Goal: Task Accomplishment & Management: Complete application form

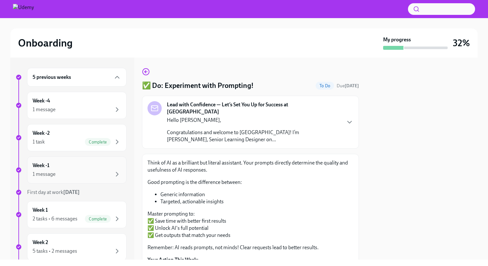
click at [63, 171] on div "1 message" at bounding box center [77, 174] width 88 height 8
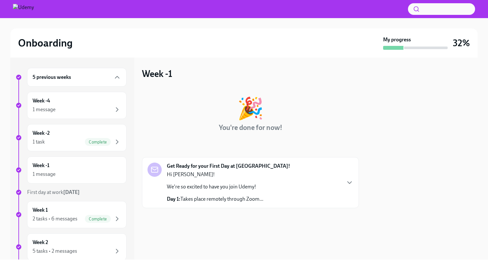
click at [214, 166] on strong "Get Ready for your First Day at [GEOGRAPHIC_DATA]!" at bounding box center [228, 165] width 123 height 7
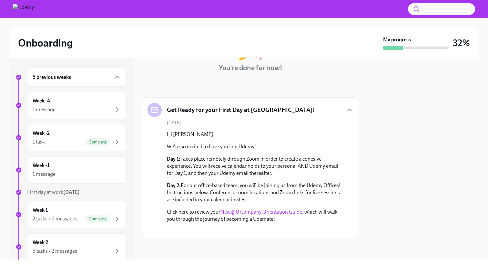
scroll to position [116, 0]
click at [242, 208] on link "New@U Company Orientation Guide" at bounding box center [261, 211] width 82 height 6
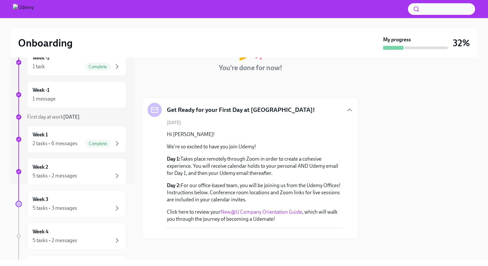
scroll to position [105, 0]
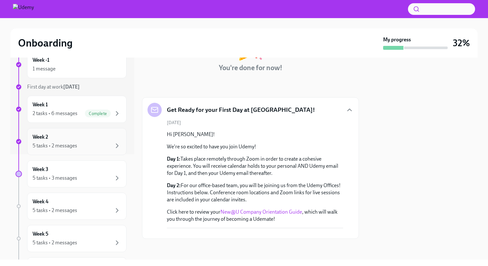
click at [85, 141] on div "Week 2 5 tasks • 2 messages" at bounding box center [77, 141] width 88 height 16
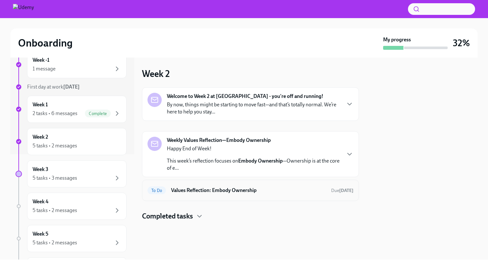
click at [198, 192] on h6 "Values Reflection: Embody Ownership" at bounding box center [248, 190] width 155 height 7
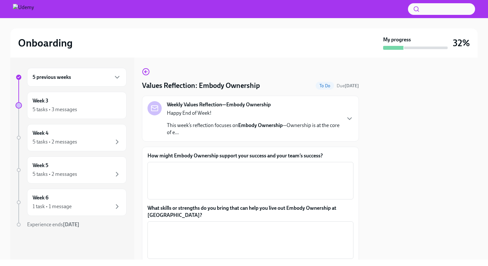
click at [317, 120] on div "Happy End of Week! This week’s reflection focuses on Embody Ownership —Ownershi…" at bounding box center [254, 122] width 174 height 26
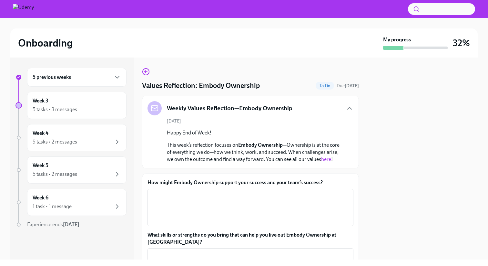
click at [328, 161] on link "here" at bounding box center [326, 159] width 10 height 6
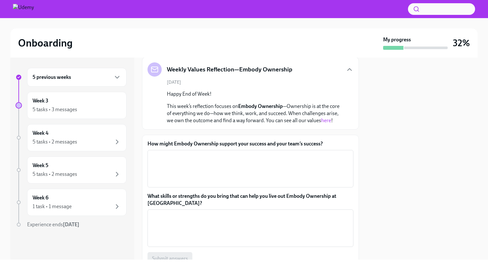
scroll to position [35, 0]
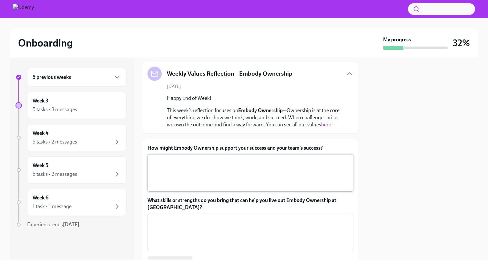
click at [196, 162] on textarea "How might Embody Ownership support your success and your team’s success?" at bounding box center [250, 172] width 198 height 31
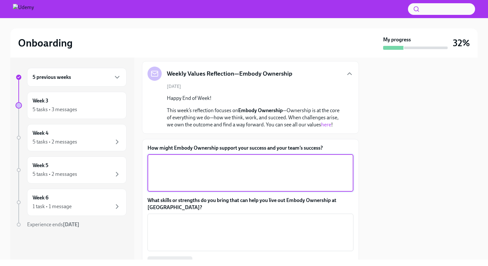
paste textarea "By fully owning my work and its outcomes, I can proactively identify challenges…"
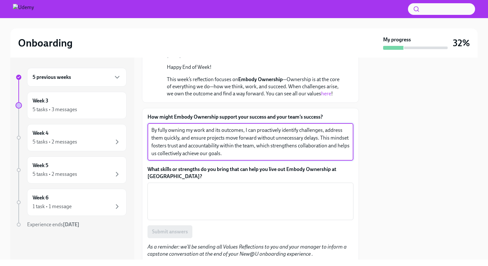
scroll to position [66, 0]
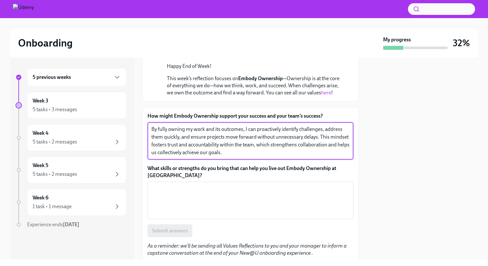
type textarea "By fully owning my work and its outcomes, I can proactively identify challenges…"
click at [184, 201] on textarea "What skills or strengths do you bring that can help you live out Embody Ownersh…" at bounding box center [250, 200] width 198 height 31
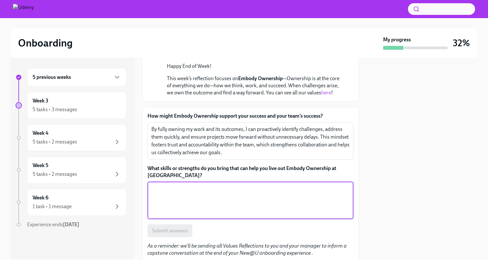
paste textarea "I bring strong problem-solving skills, a proactive communication style, and a r…"
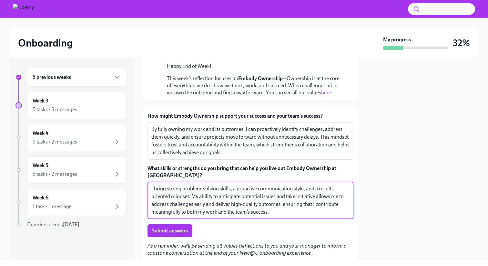
type textarea "I bring strong problem-solving skills, a proactive communication style, and a r…"
click at [238, 139] on textarea "By fully owning my work and its outcomes, I can proactively identify challenges…" at bounding box center [250, 140] width 198 height 31
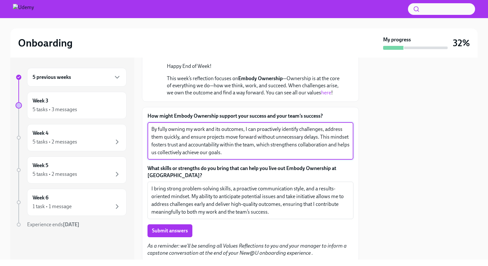
paste textarea "apply both my technical background and analytical approach to proactively ident…"
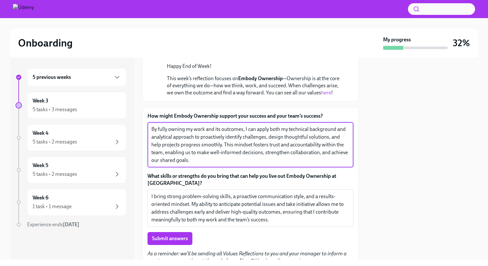
type textarea "By fully owning my work and its outcomes, I can apply both my technical backgro…"
click at [196, 195] on textarea "I bring strong problem-solving skills, a proactive communication style, and a r…" at bounding box center [250, 207] width 198 height 31
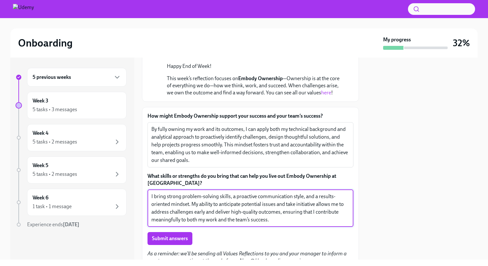
paste textarea ", supported by experience in building systems and working with data-driven solu…"
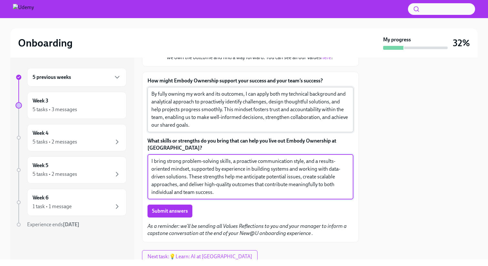
scroll to position [103, 0]
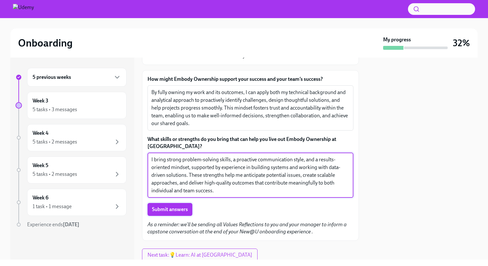
type textarea "I bring strong problem-solving skills, a proactive communication style, and a r…"
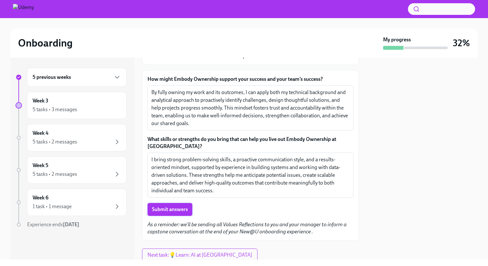
click at [165, 208] on span "Submit answers" at bounding box center [170, 209] width 36 height 6
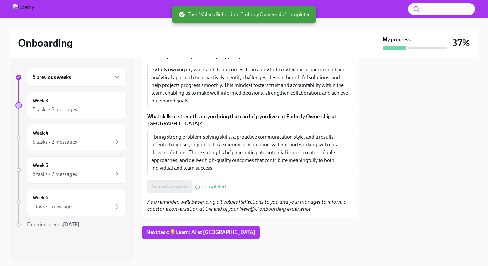
scroll to position [125, 0]
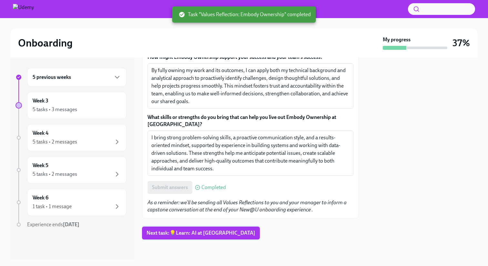
click at [190, 232] on span "Next task : 💡Learn: AI at [GEOGRAPHIC_DATA]" at bounding box center [201, 232] width 109 height 6
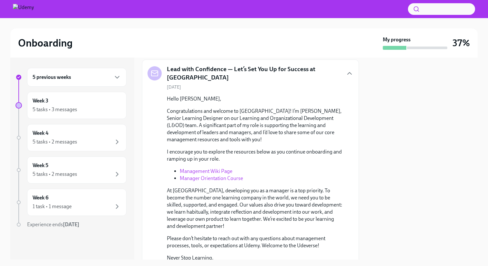
scroll to position [38, 0]
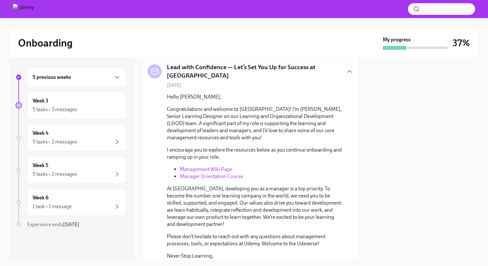
click at [203, 167] on link "Management Wiki Page" at bounding box center [206, 169] width 53 height 6
click at [203, 175] on link "Manager Orientation Course" at bounding box center [211, 176] width 63 height 6
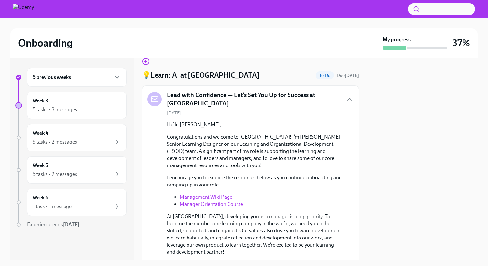
scroll to position [0, 0]
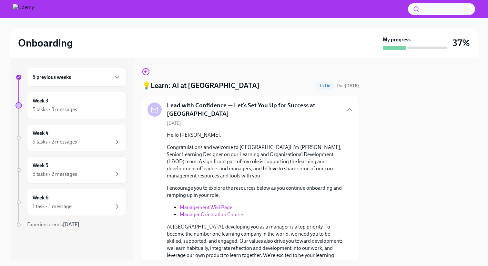
click at [65, 81] on div "5 previous weeks" at bounding box center [77, 77] width 88 height 8
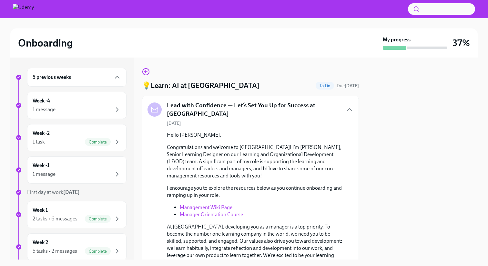
click at [65, 80] on h6 "5 previous weeks" at bounding box center [52, 77] width 38 height 7
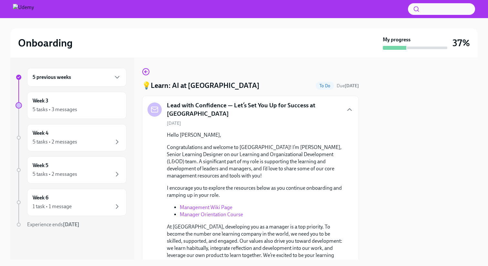
click at [65, 80] on h6 "5 previous weeks" at bounding box center [52, 77] width 38 height 7
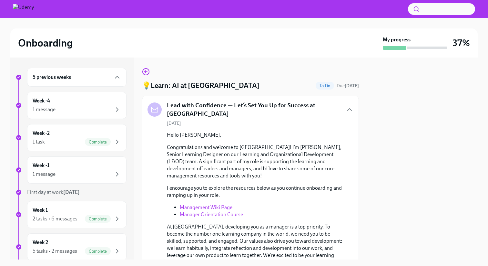
click at [53, 79] on h6 "5 previous weeks" at bounding box center [52, 77] width 38 height 7
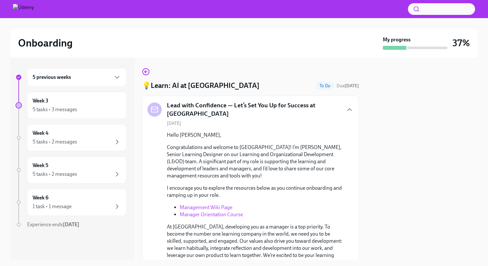
click at [53, 79] on h6 "5 previous weeks" at bounding box center [52, 77] width 38 height 7
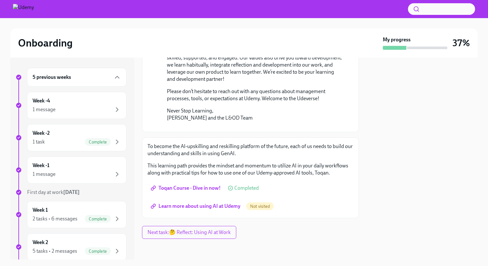
scroll to position [223, 0]
